Goal: Task Accomplishment & Management: Manage account settings

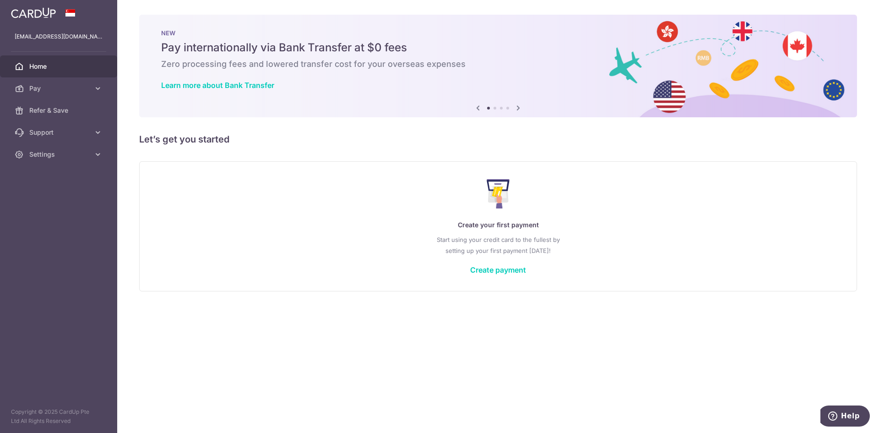
click at [61, 150] on span "Settings" at bounding box center [59, 154] width 60 height 9
click at [61, 177] on span "Account" at bounding box center [59, 176] width 60 height 9
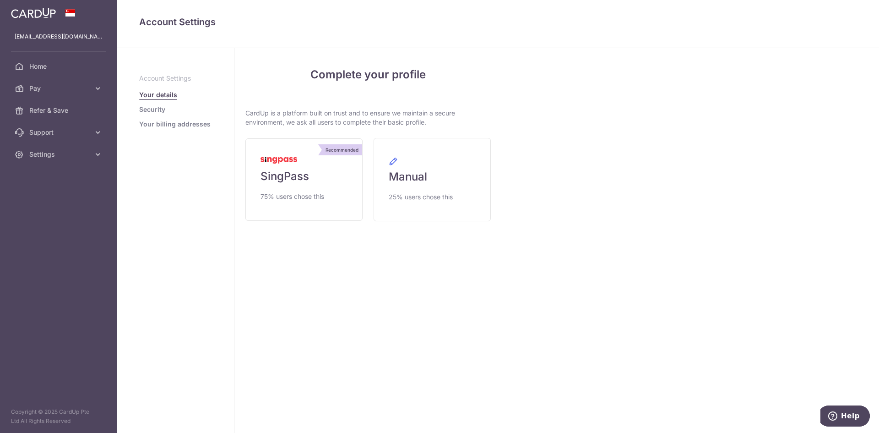
click at [160, 109] on link "Security" at bounding box center [152, 109] width 26 height 9
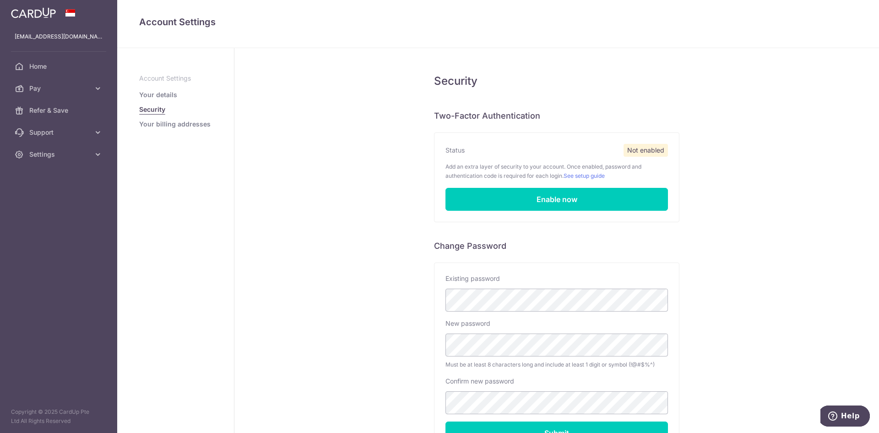
click at [160, 95] on link "Your details" at bounding box center [158, 94] width 38 height 9
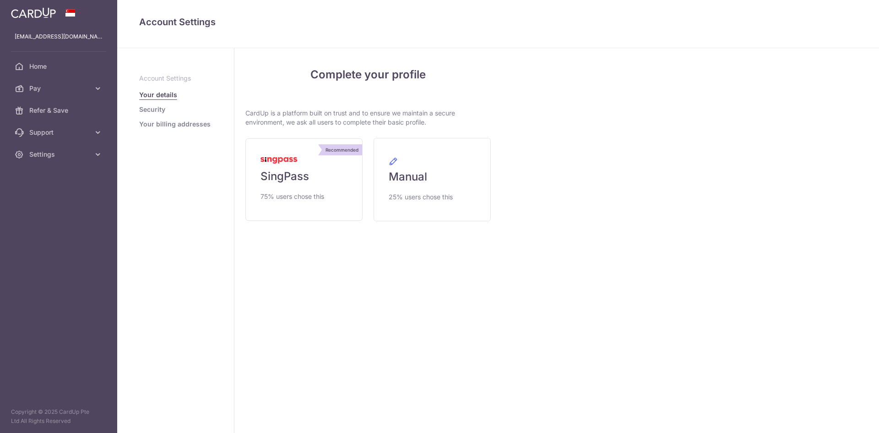
click at [159, 97] on link "Your details" at bounding box center [158, 94] width 38 height 9
click at [153, 110] on link "Security" at bounding box center [152, 109] width 26 height 9
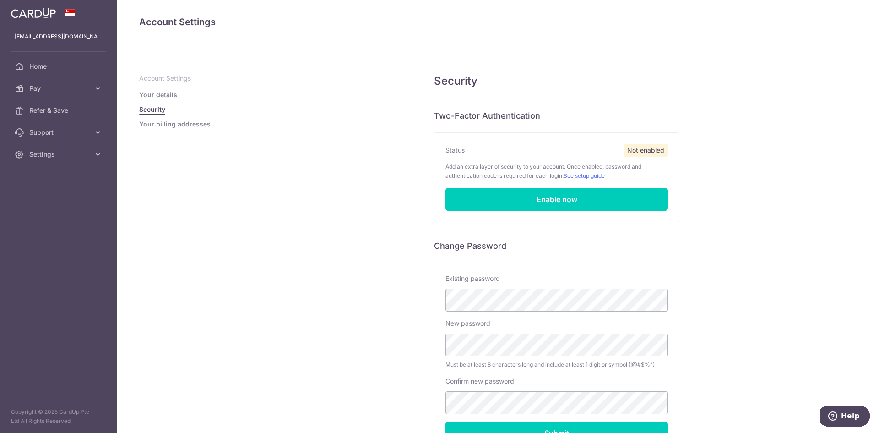
click at [155, 95] on link "Your details" at bounding box center [158, 94] width 38 height 9
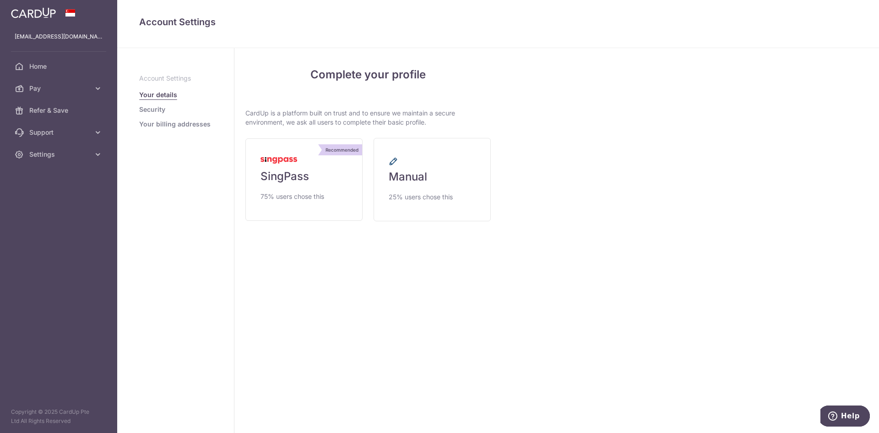
click at [394, 188] on link "Manual 25% users chose this" at bounding box center [432, 179] width 117 height 83
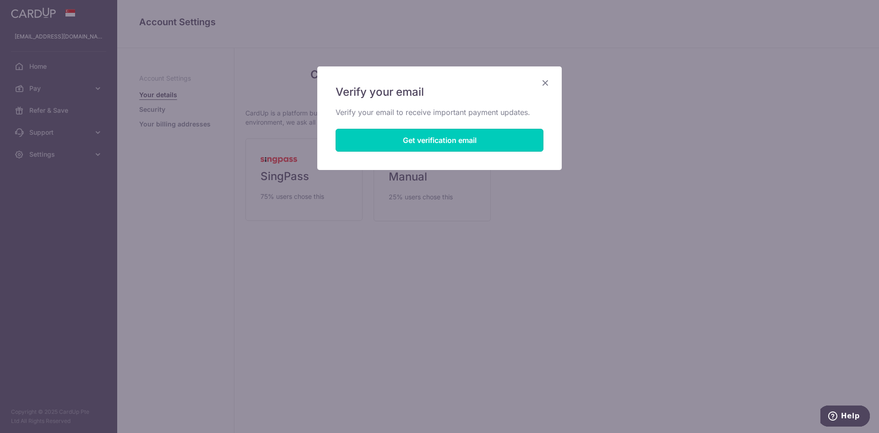
click at [420, 140] on button "Get verification email" at bounding box center [440, 140] width 208 height 23
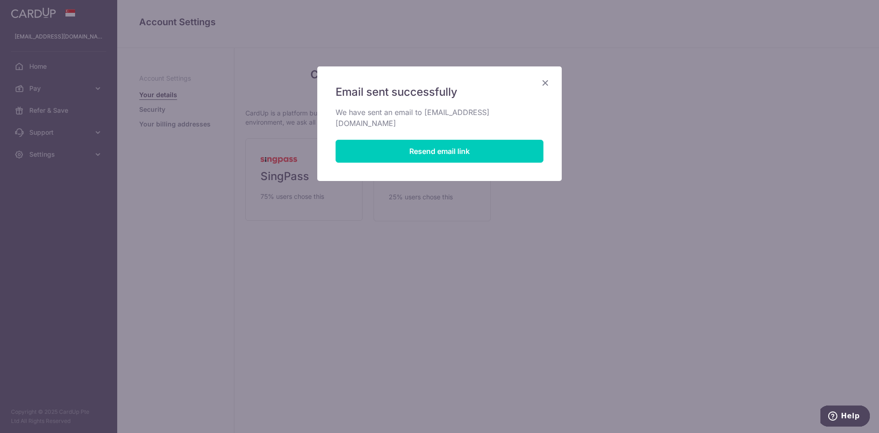
click at [542, 83] on icon "Close" at bounding box center [545, 82] width 11 height 11
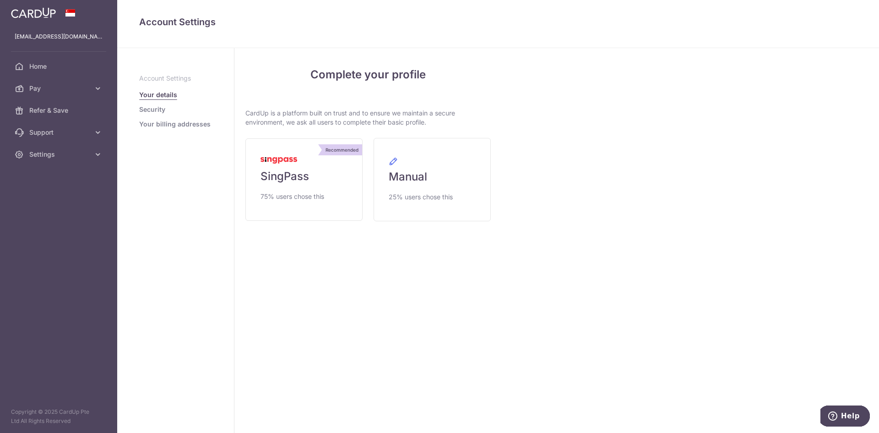
click at [67, 152] on span "Settings" at bounding box center [59, 154] width 60 height 9
click at [49, 177] on span "Account" at bounding box center [59, 176] width 60 height 9
click at [413, 172] on span "Manual" at bounding box center [408, 176] width 38 height 15
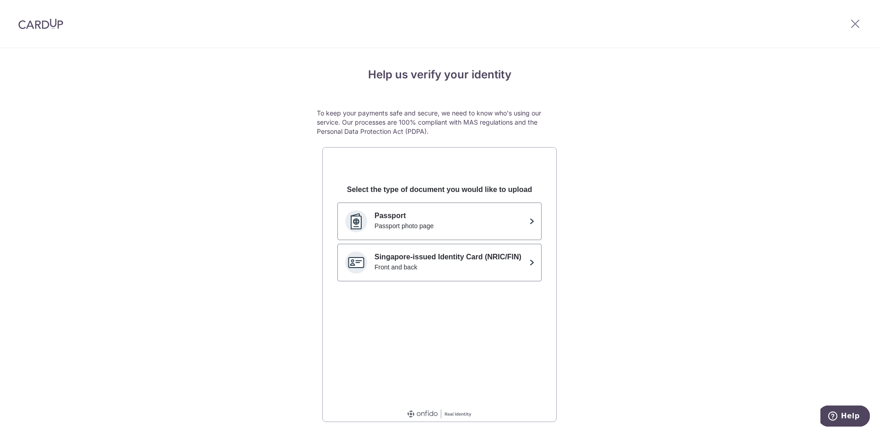
click at [471, 220] on p "Passport" at bounding box center [450, 215] width 151 height 11
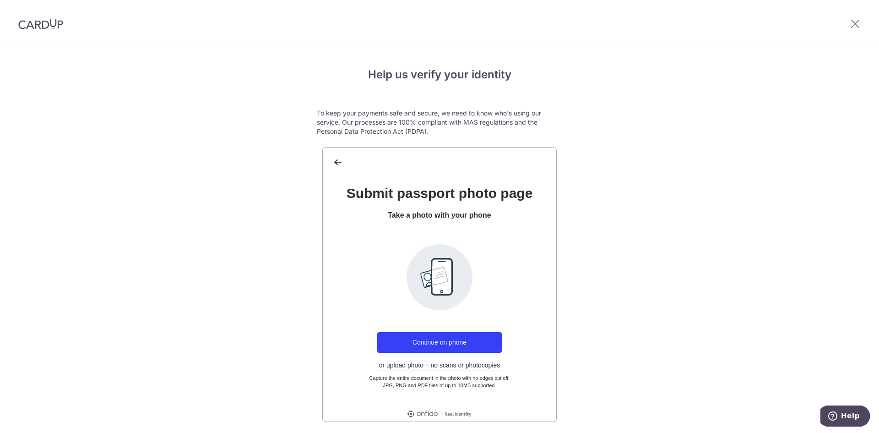
click at [424, 367] on button "or upload photo – no scans or photocopies" at bounding box center [440, 365] width 124 height 12
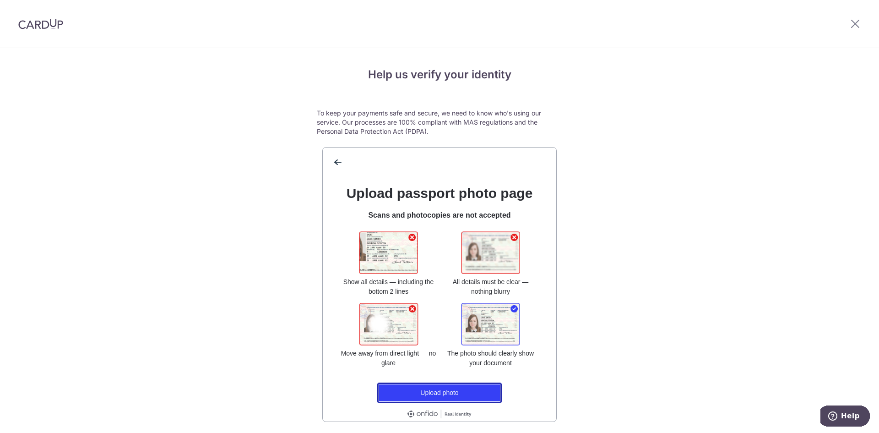
click at [464, 393] on button "Upload photo" at bounding box center [439, 392] width 125 height 21
click at [420, 395] on button "Upload photo" at bounding box center [439, 392] width 125 height 21
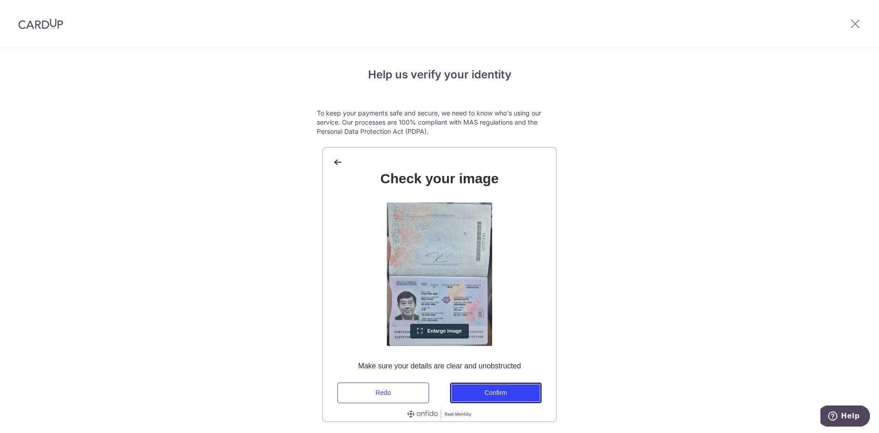
click at [486, 392] on button "Confirm" at bounding box center [496, 392] width 92 height 21
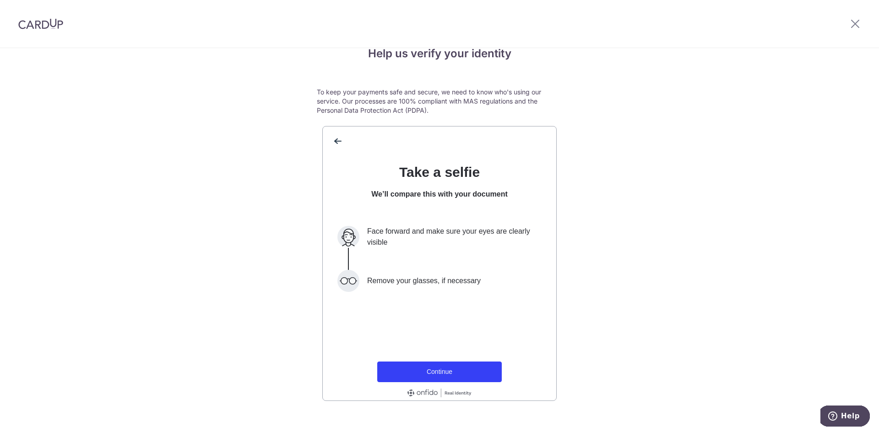
scroll to position [32, 0]
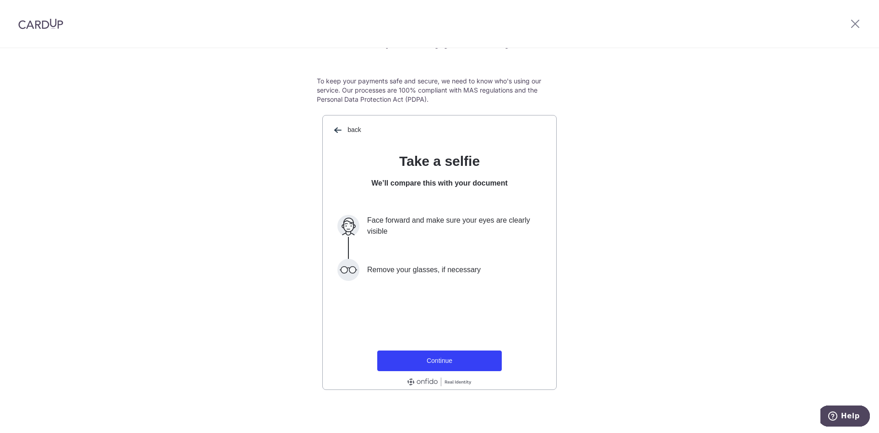
click at [338, 127] on span "back" at bounding box center [337, 130] width 15 height 15
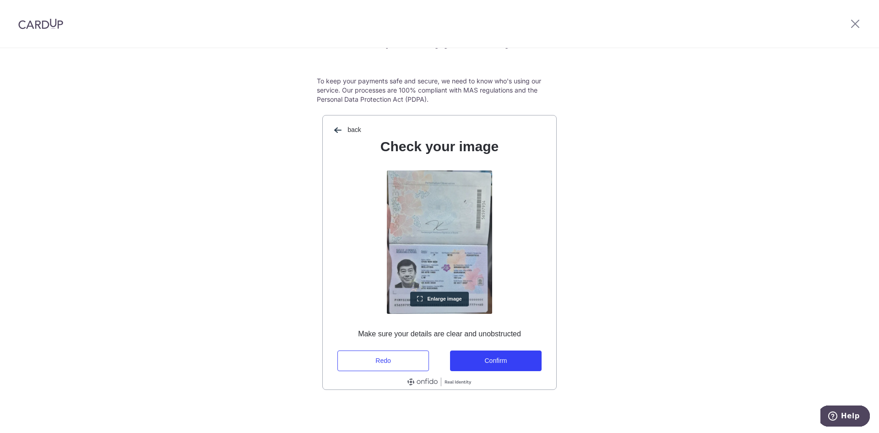
click at [337, 127] on span "back" at bounding box center [337, 130] width 15 height 15
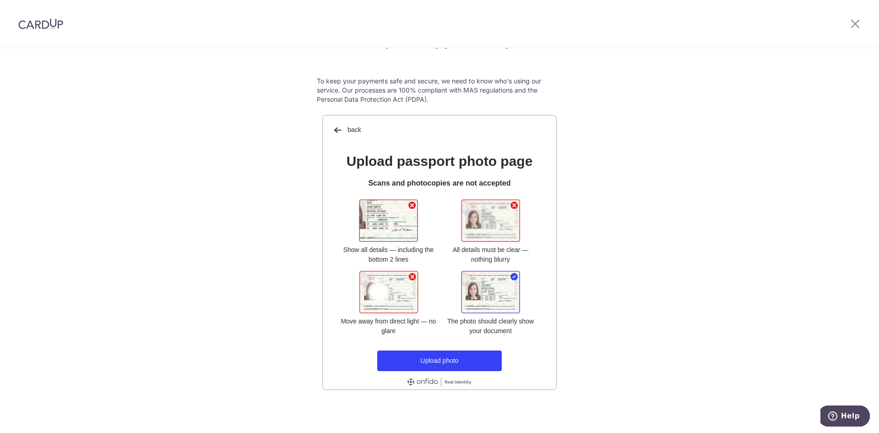
click at [337, 134] on span "back" at bounding box center [337, 130] width 15 height 15
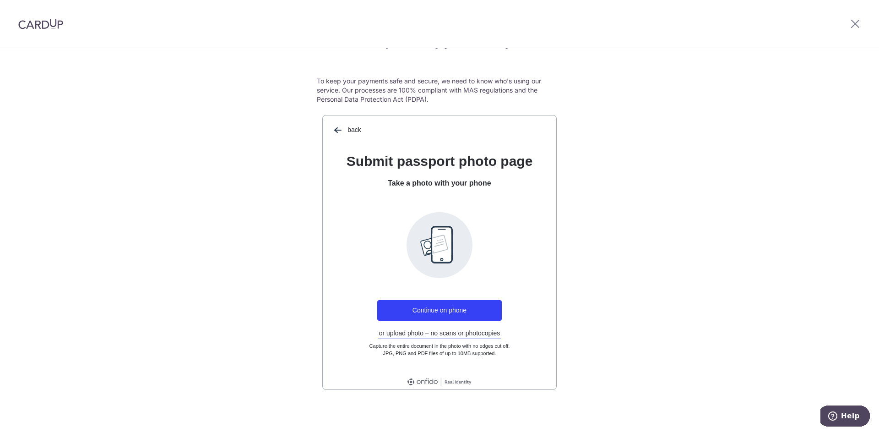
click at [336, 134] on span "back" at bounding box center [337, 130] width 15 height 15
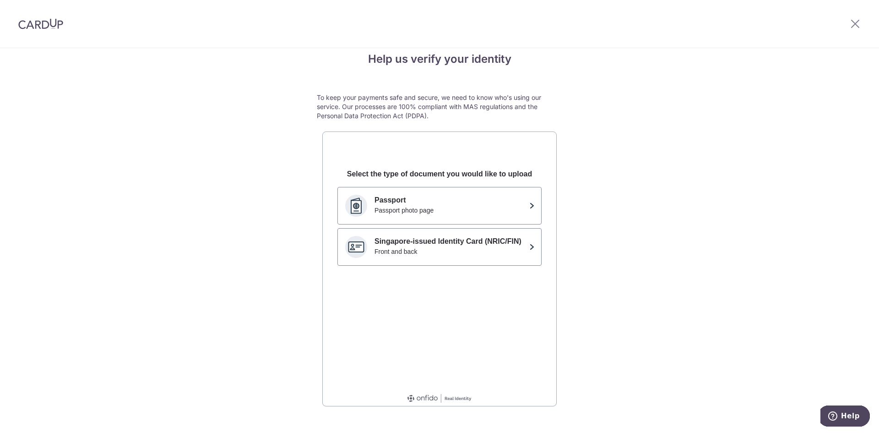
scroll to position [0, 0]
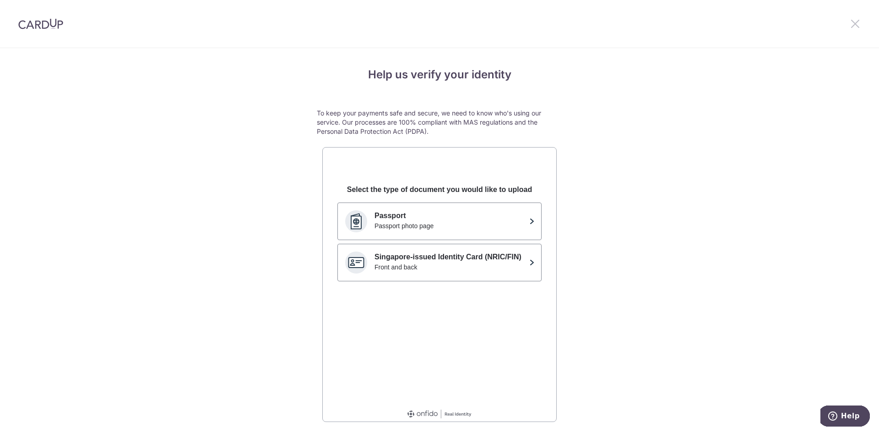
click at [851, 19] on icon at bounding box center [855, 23] width 11 height 11
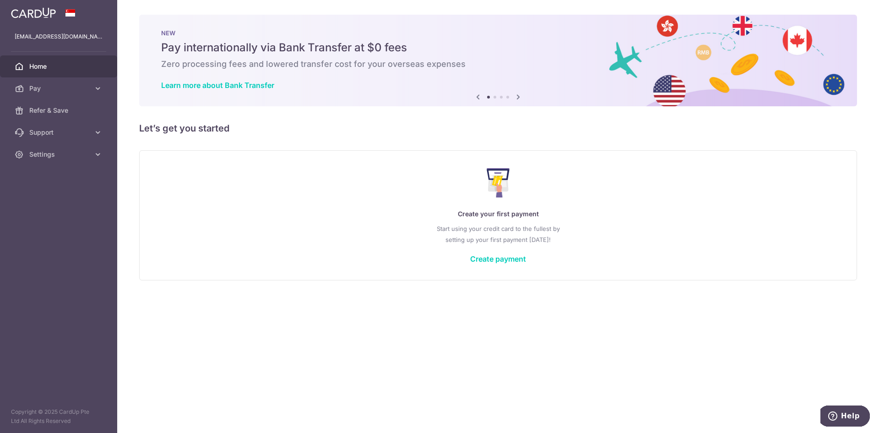
click at [84, 152] on span "Settings" at bounding box center [59, 154] width 60 height 9
click at [38, 197] on span "Logout" at bounding box center [59, 198] width 60 height 9
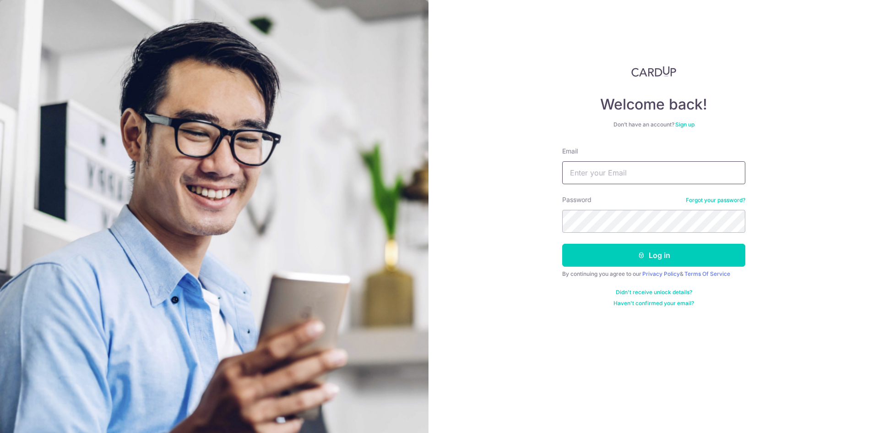
click at [610, 173] on input "Email" at bounding box center [653, 172] width 183 height 23
click at [627, 169] on input "Email" at bounding box center [653, 172] width 183 height 23
type input "chatsworth2009@hotmail.com"
drag, startPoint x: 630, startPoint y: 175, endPoint x: 684, endPoint y: 179, distance: 54.6
click at [684, 179] on input "chatsworth2009@hotmail.com" at bounding box center [653, 172] width 183 height 23
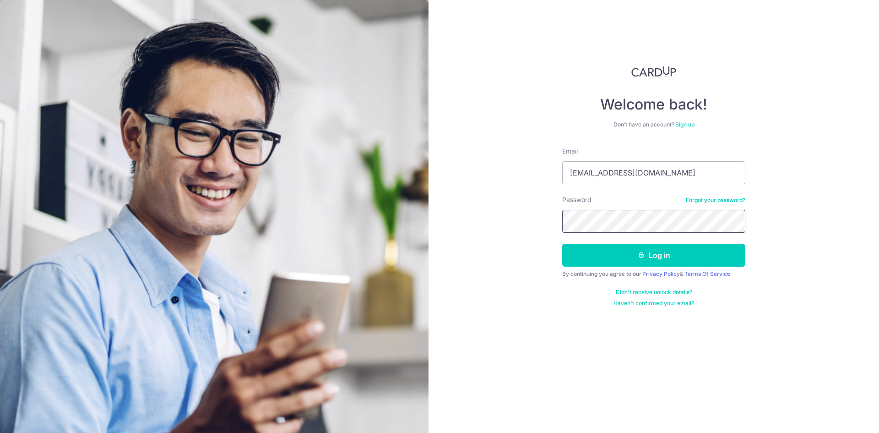
click at [562, 244] on button "Log in" at bounding box center [653, 255] width 183 height 23
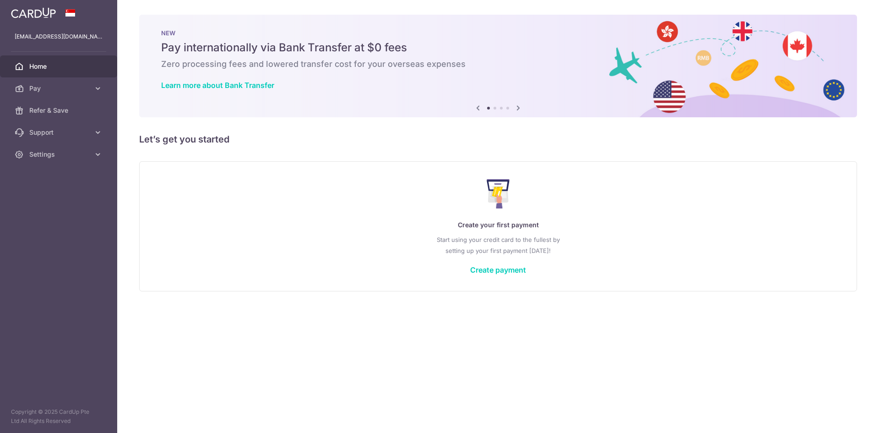
click at [82, 89] on span "Pay" at bounding box center [59, 88] width 60 height 9
